Goal: Information Seeking & Learning: Learn about a topic

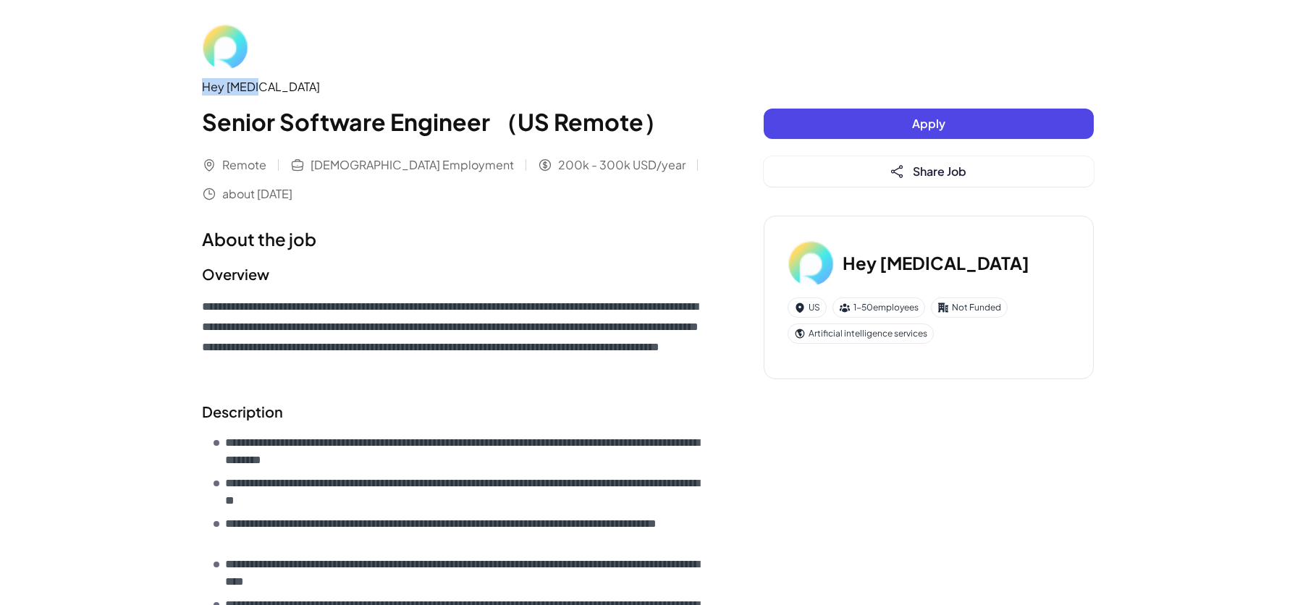
drag, startPoint x: 202, startPoint y: 83, endPoint x: 334, endPoint y: 98, distance: 132.6
click at [313, 93] on div "Hey [MEDICAL_DATA]" at bounding box center [454, 86] width 504 height 17
click at [344, 100] on div "Hey [MEDICAL_DATA] Senior Software Engineer （[GEOGRAPHIC_DATA] Remote）" at bounding box center [454, 108] width 504 height 61
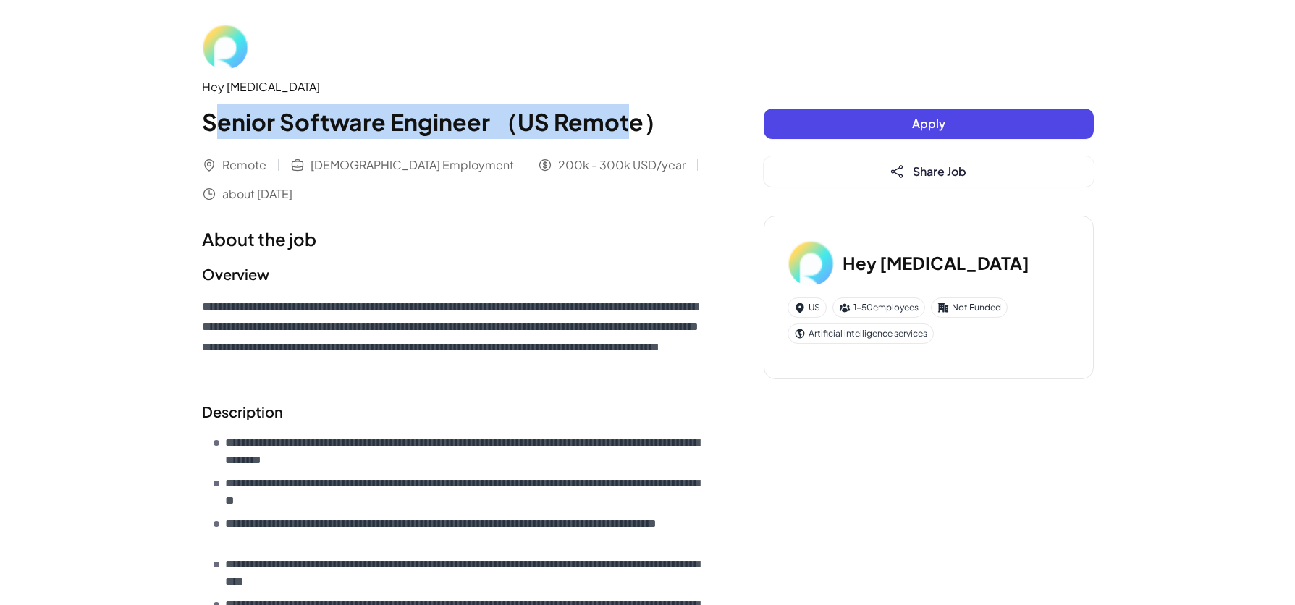
drag, startPoint x: 216, startPoint y: 126, endPoint x: 622, endPoint y: 120, distance: 406.0
click at [622, 120] on h1 "Senior Software Engineer （US Remote）" at bounding box center [454, 121] width 504 height 35
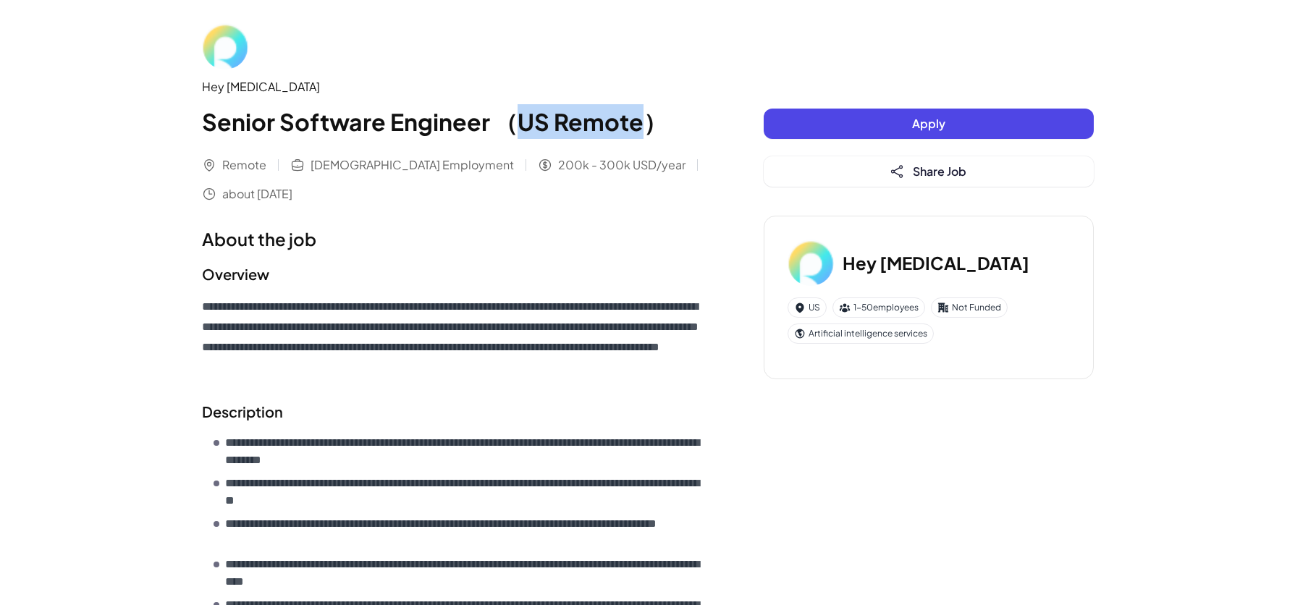
drag, startPoint x: 637, startPoint y: 123, endPoint x: 515, endPoint y: 124, distance: 121.6
click at [515, 124] on h1 "Senior Software Engineer （US Remote）" at bounding box center [454, 121] width 504 height 35
click at [657, 137] on h1 "Senior Software Engineer （US Remote）" at bounding box center [454, 121] width 504 height 35
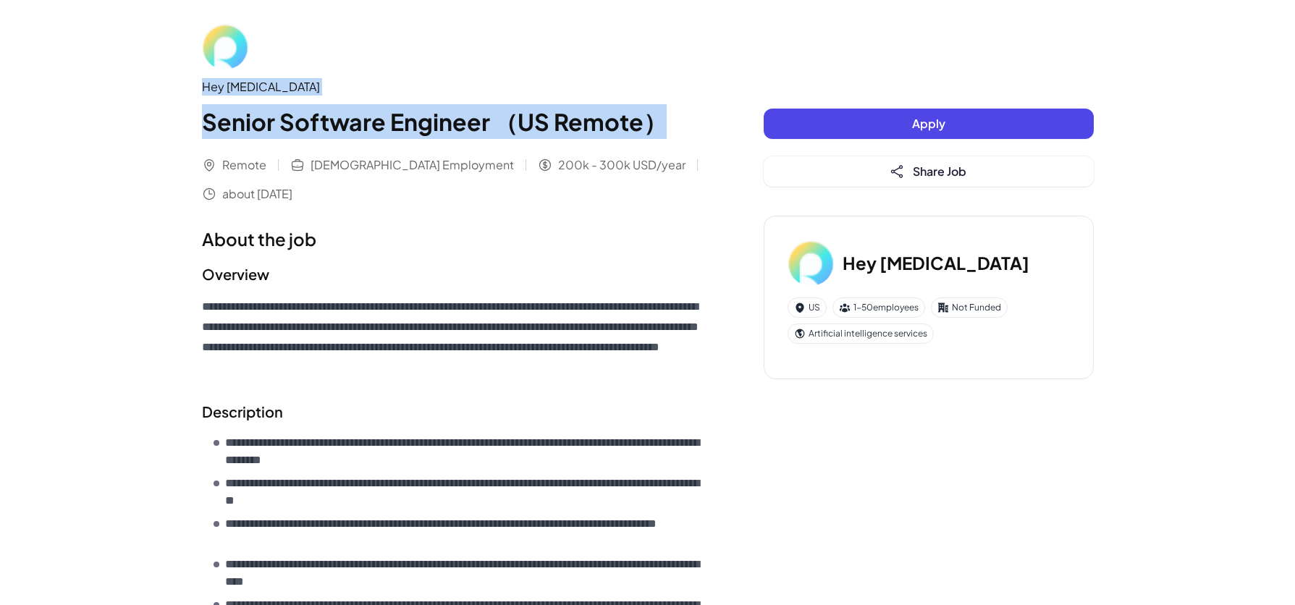
drag, startPoint x: 674, startPoint y: 126, endPoint x: 158, endPoint y: 90, distance: 517.2
click at [293, 108] on h1 "Senior Software Engineer （US Remote）" at bounding box center [454, 121] width 504 height 35
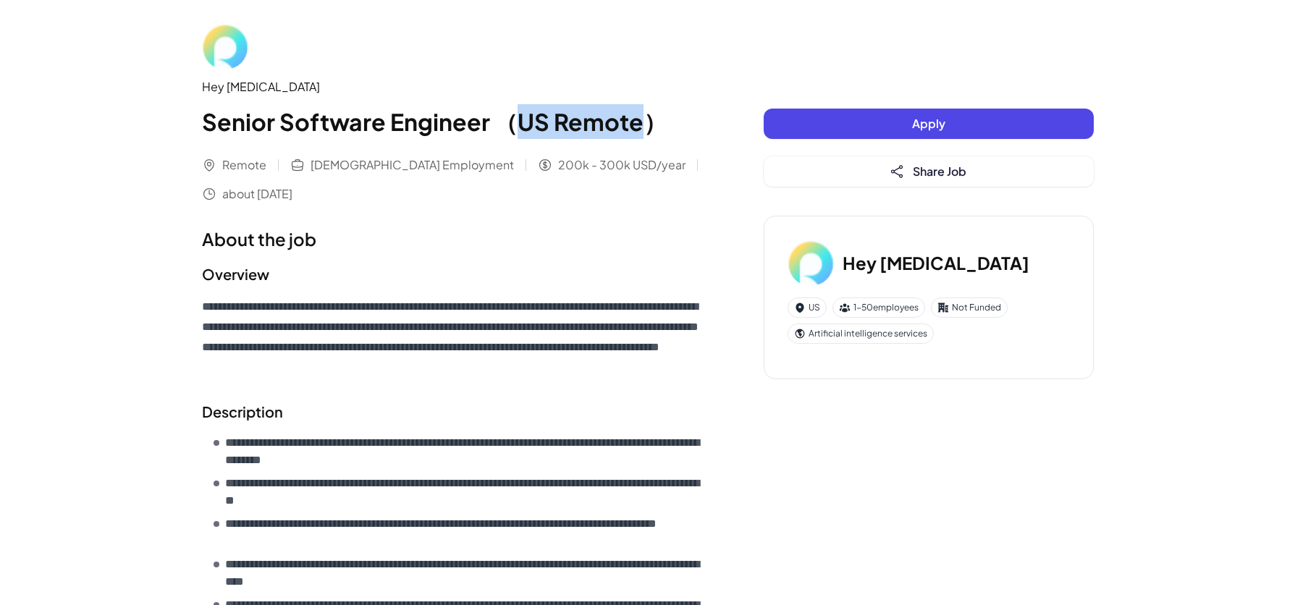
drag, startPoint x: 639, startPoint y: 122, endPoint x: 518, endPoint y: 119, distance: 120.9
click at [518, 119] on h1 "Senior Software Engineer （US Remote）" at bounding box center [454, 121] width 504 height 35
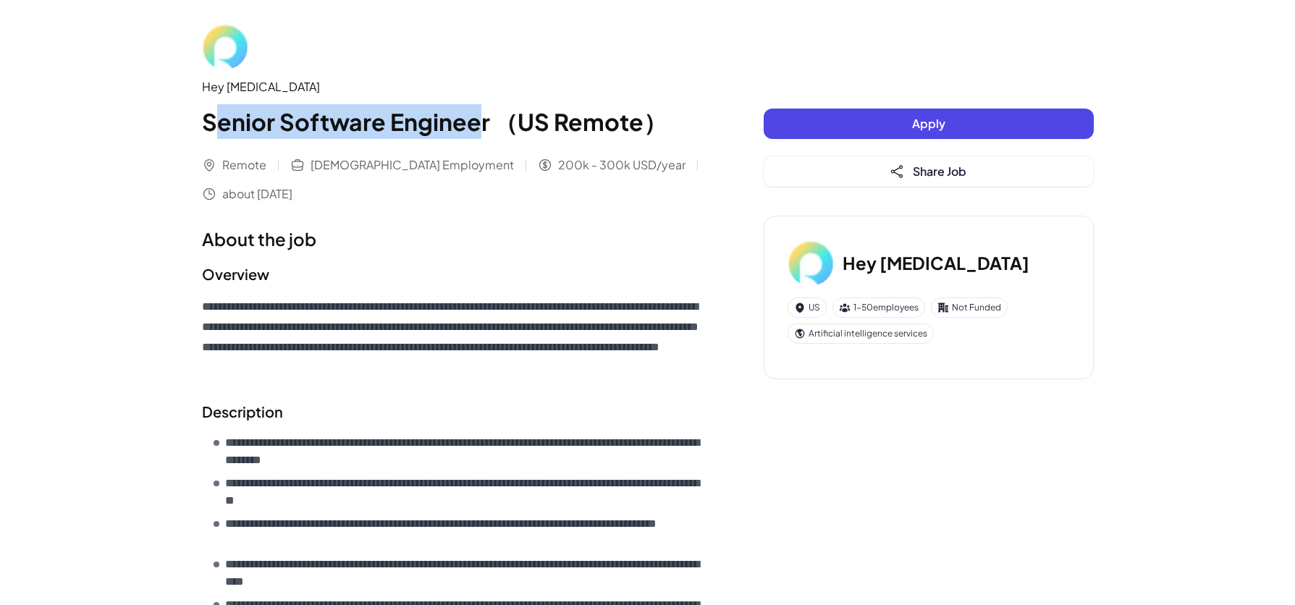
drag, startPoint x: 209, startPoint y: 125, endPoint x: 502, endPoint y: 127, distance: 293.1
click at [486, 127] on h1 "Senior Software Engineer （US Remote）" at bounding box center [454, 121] width 504 height 35
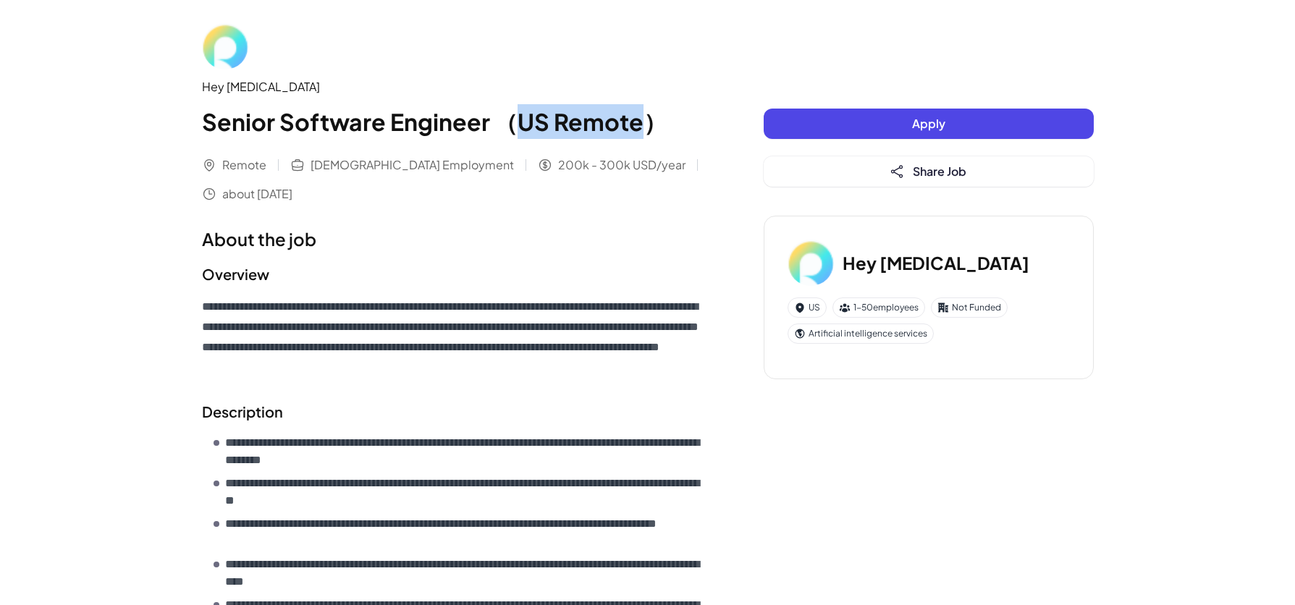
drag, startPoint x: 635, startPoint y: 131, endPoint x: 514, endPoint y: 124, distance: 121.1
click at [514, 124] on h1 "Senior Software Engineer （US Remote）" at bounding box center [454, 121] width 504 height 35
click at [575, 127] on h1 "Senior Software Engineer （US Remote）" at bounding box center [454, 121] width 504 height 35
drag, startPoint x: 201, startPoint y: 90, endPoint x: 341, endPoint y: 80, distance: 140.1
click at [341, 80] on div "Hey [MEDICAL_DATA]" at bounding box center [454, 86] width 504 height 17
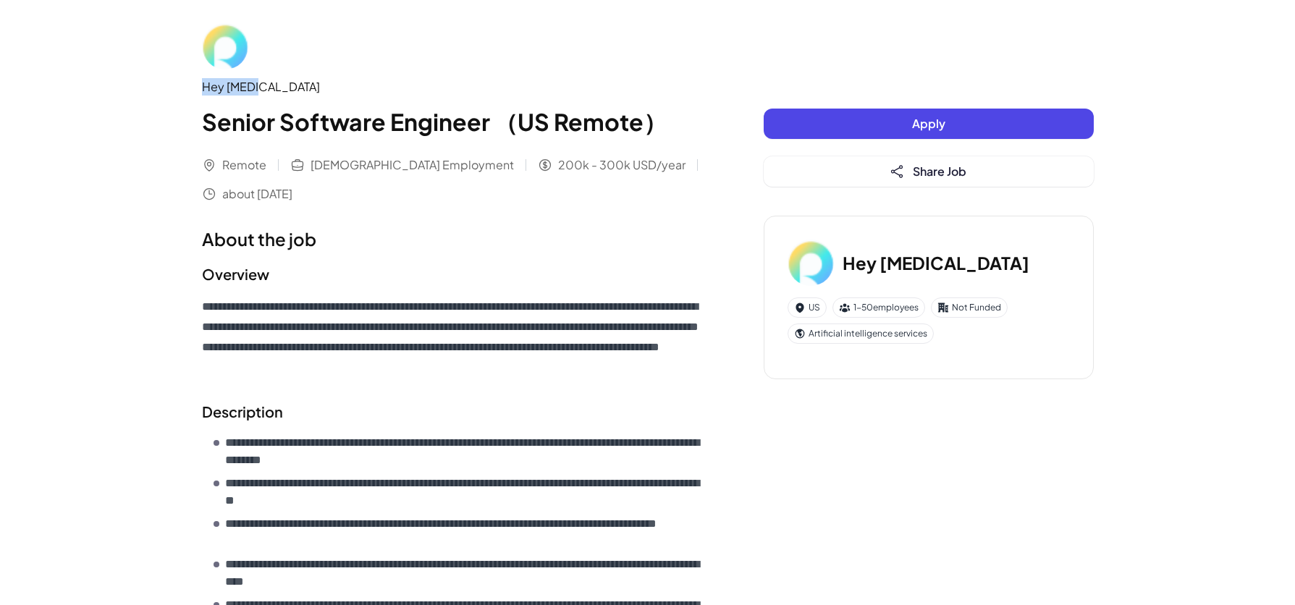
click at [221, 95] on div "Hey [MEDICAL_DATA]" at bounding box center [454, 86] width 504 height 17
drag, startPoint x: 192, startPoint y: 86, endPoint x: 347, endPoint y: 88, distance: 154.9
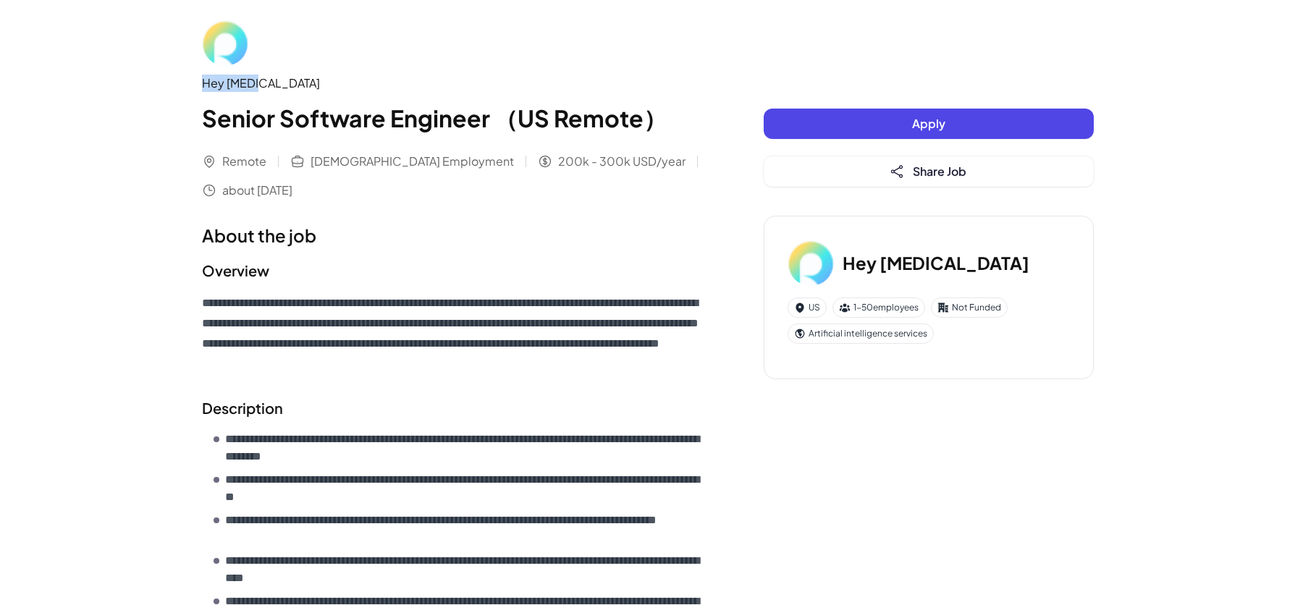
scroll to position [6, 0]
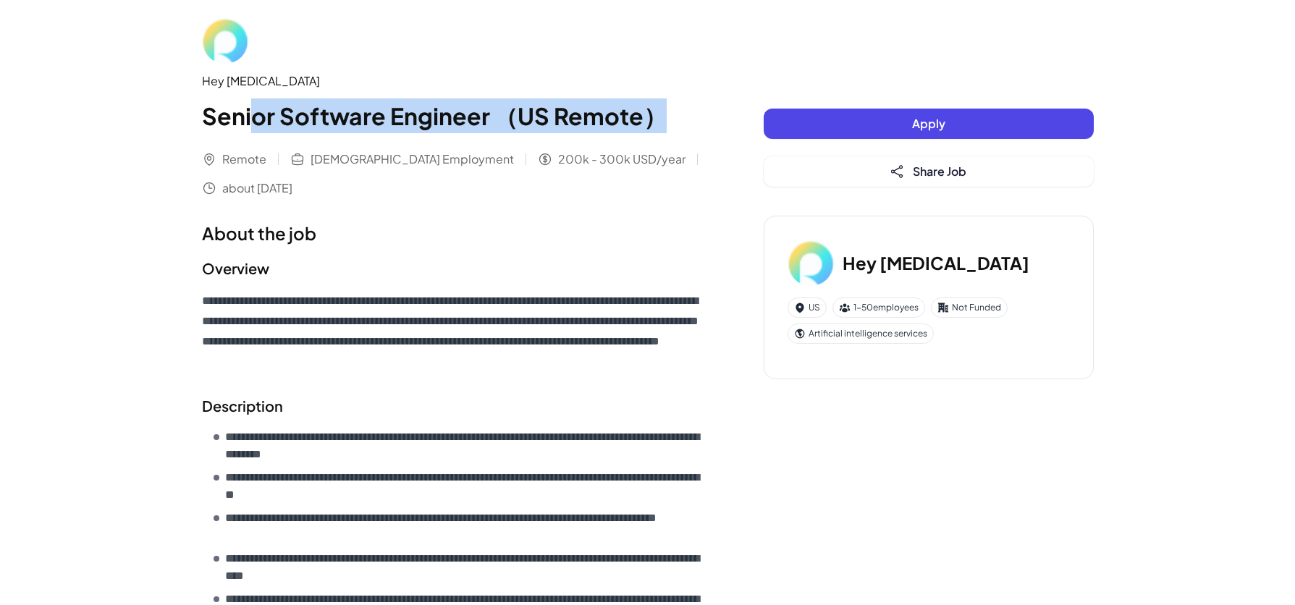
drag, startPoint x: 310, startPoint y: 121, endPoint x: 706, endPoint y: 111, distance: 396.7
click at [706, 111] on div "**********" at bounding box center [648, 612] width 926 height 1237
click at [615, 115] on h1 "Senior Software Engineer （US Remote）" at bounding box center [454, 115] width 504 height 35
drag, startPoint x: 661, startPoint y: 120, endPoint x: 153, endPoint y: 121, distance: 508.7
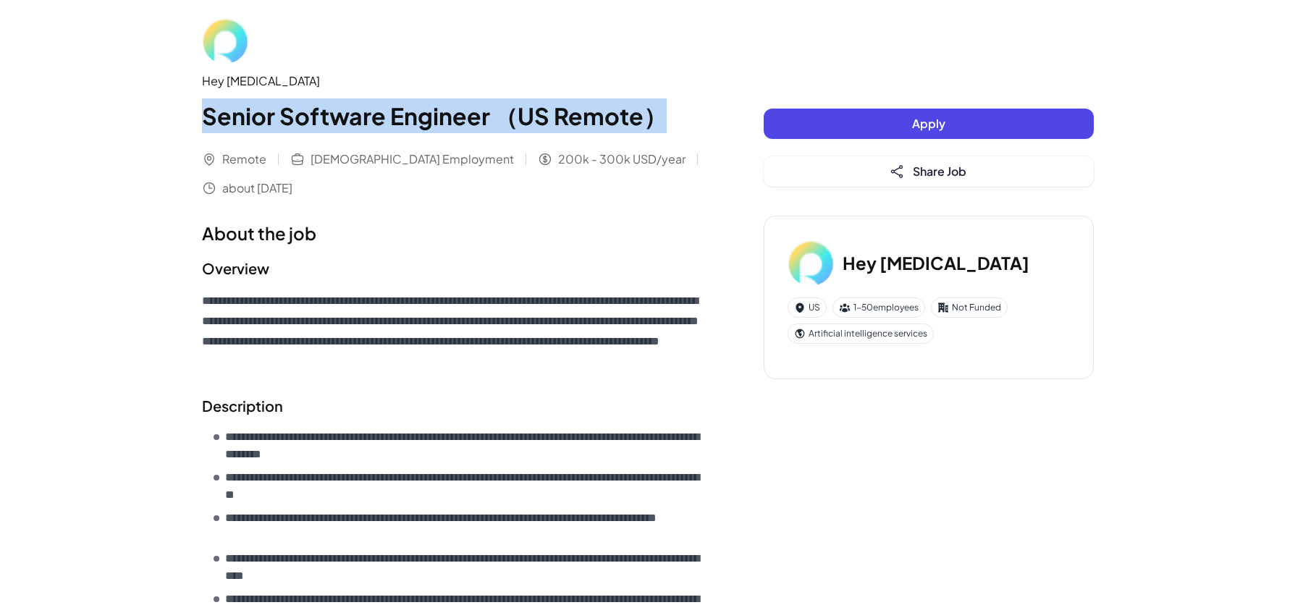
click at [289, 111] on h1 "Senior Software Engineer （US Remote）" at bounding box center [454, 115] width 504 height 35
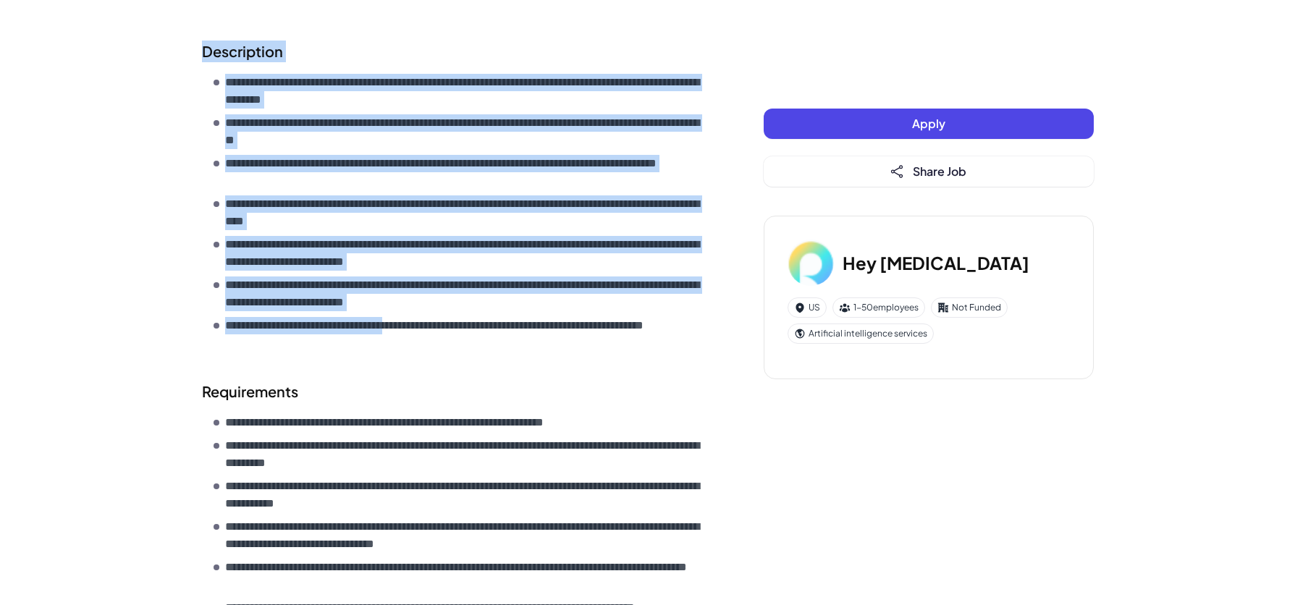
scroll to position [385, 0]
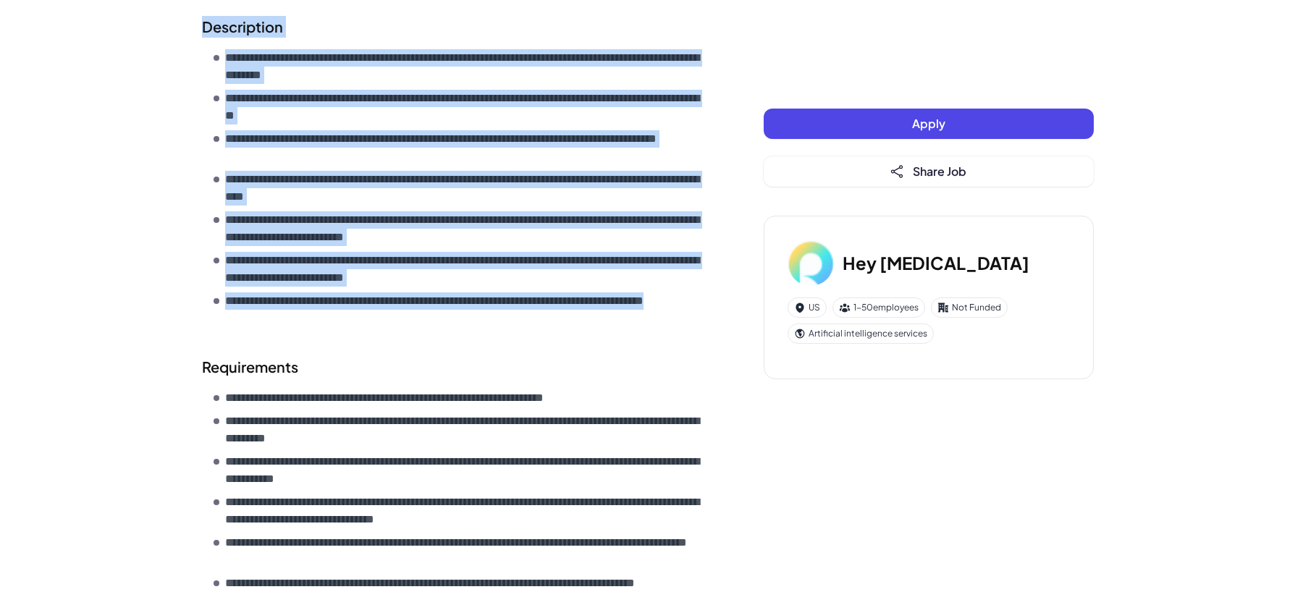
drag, startPoint x: 206, startPoint y: 207, endPoint x: 457, endPoint y: 307, distance: 270.2
click at [454, 311] on div "**********" at bounding box center [454, 335] width 504 height 988
click at [463, 303] on p "**********" at bounding box center [465, 309] width 480 height 35
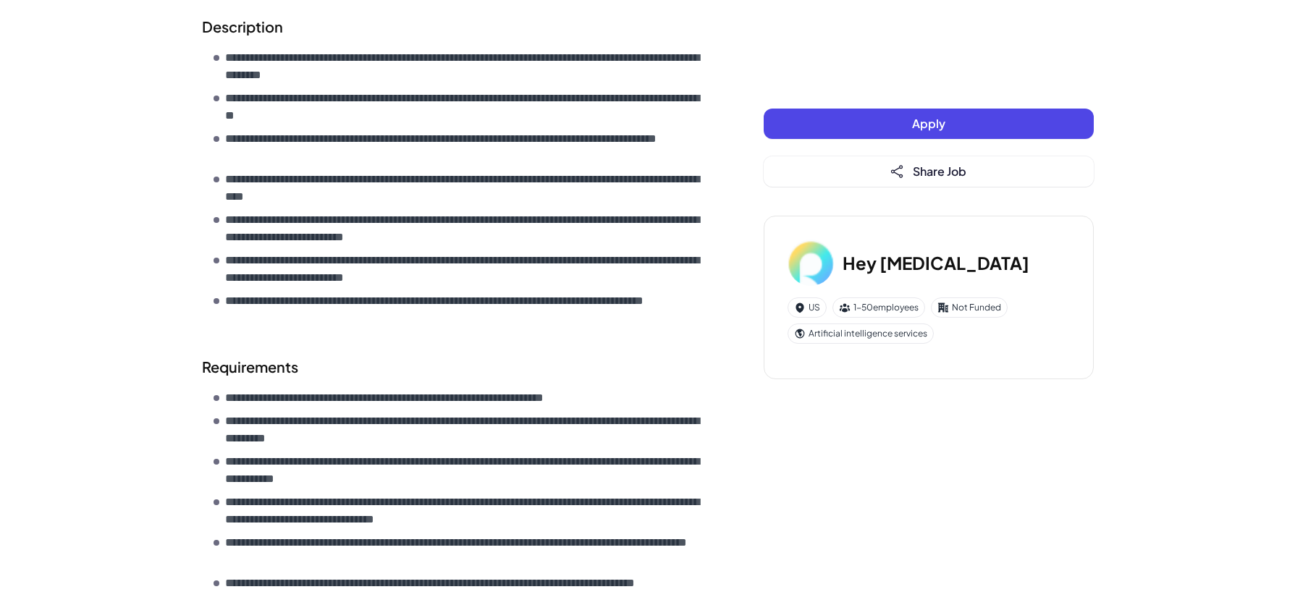
scroll to position [0, 0]
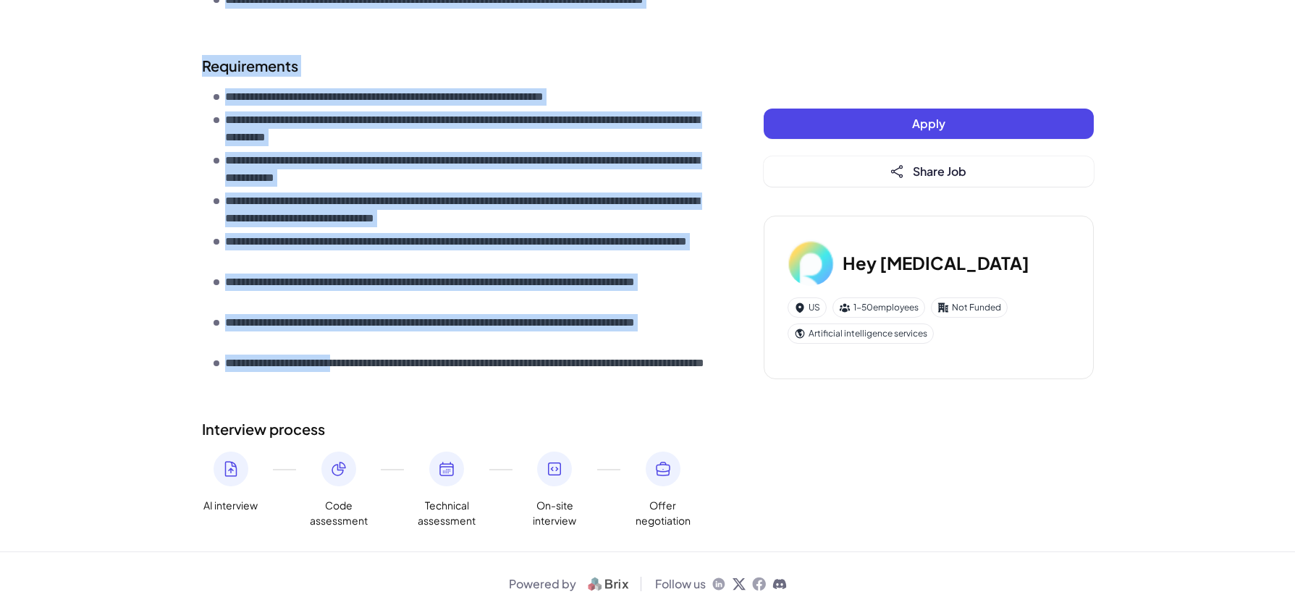
scroll to position [697, 0]
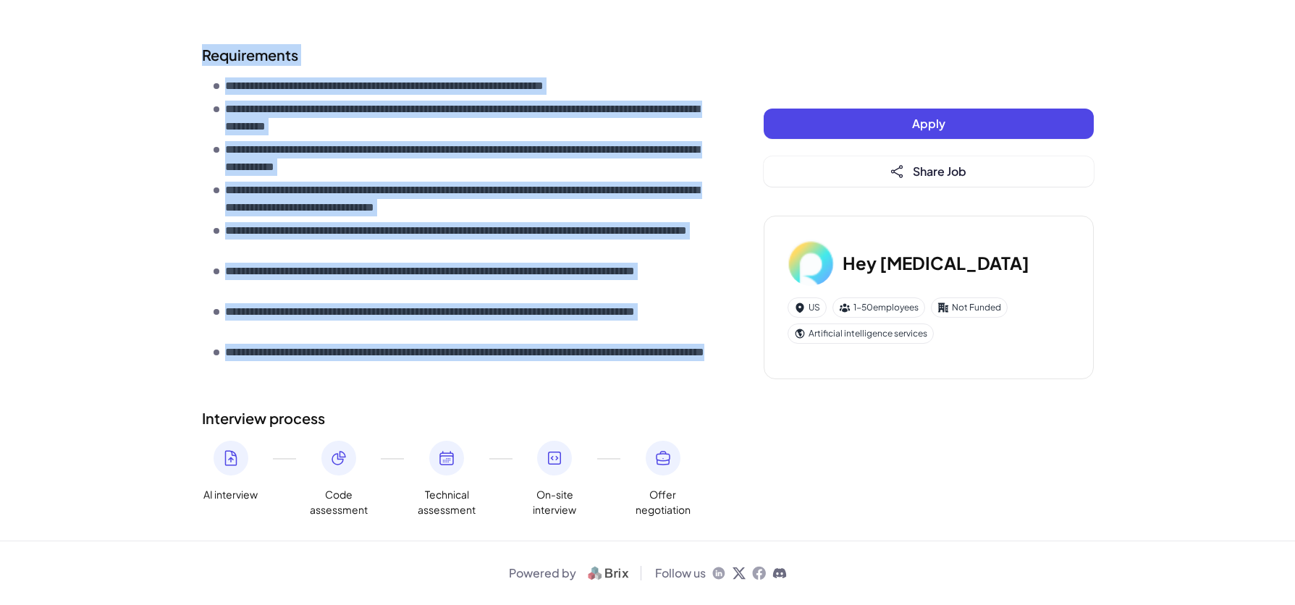
drag, startPoint x: 204, startPoint y: 238, endPoint x: 397, endPoint y: 364, distance: 230.6
click at [395, 364] on div "**********" at bounding box center [454, 23] width 504 height 988
copy div "**********"
